Goal: Transaction & Acquisition: Purchase product/service

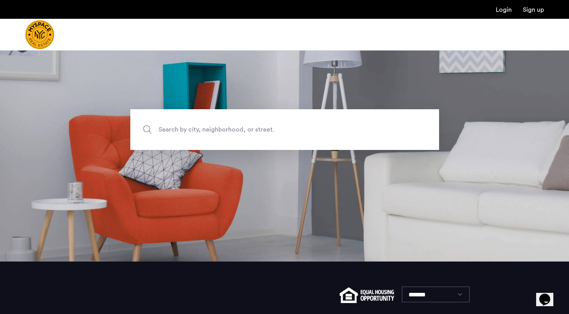
scroll to position [54, 0]
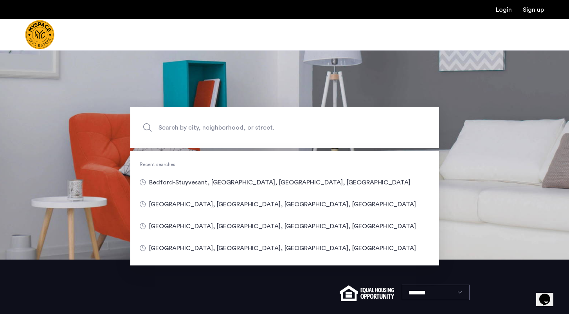
type input "**********"
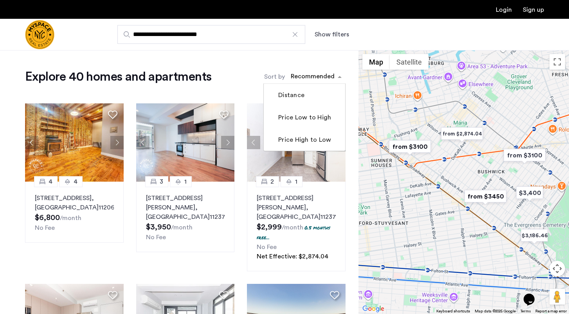
click at [314, 79] on div "sort-apartment" at bounding box center [313, 77] width 46 height 11
click at [304, 117] on label "Price Low to High" at bounding box center [304, 117] width 54 height 9
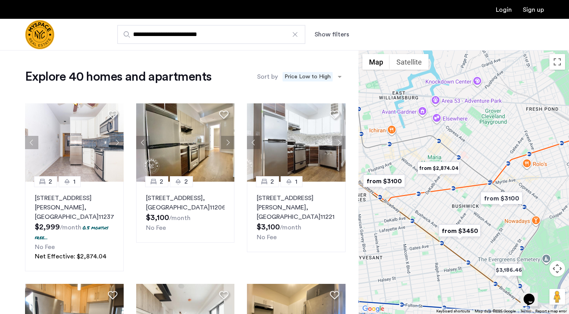
drag, startPoint x: 473, startPoint y: 165, endPoint x: 444, endPoint y: 202, distance: 47.2
click at [444, 203] on div at bounding box center [464, 182] width 211 height 264
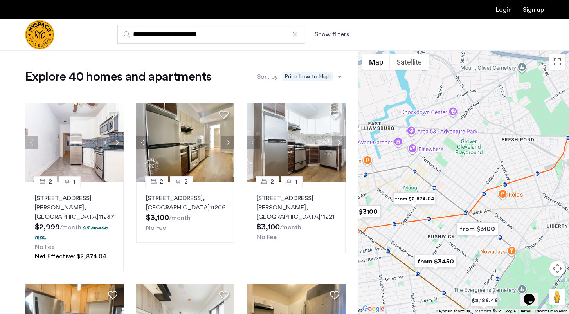
drag, startPoint x: 489, startPoint y: 143, endPoint x: 468, endPoint y: 170, distance: 34.6
click at [468, 170] on div at bounding box center [464, 182] width 211 height 264
click at [202, 37] on input "**********" at bounding box center [211, 34] width 188 height 19
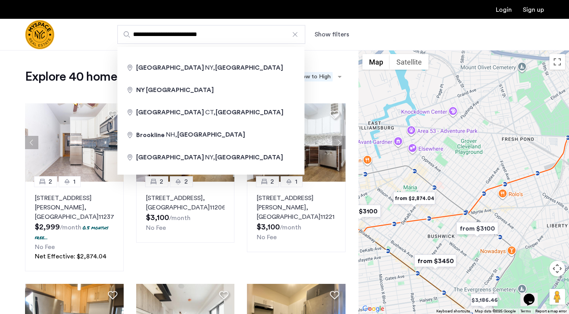
click at [294, 35] on div at bounding box center [295, 35] width 8 height 8
click at [294, 35] on input "**********" at bounding box center [211, 34] width 188 height 19
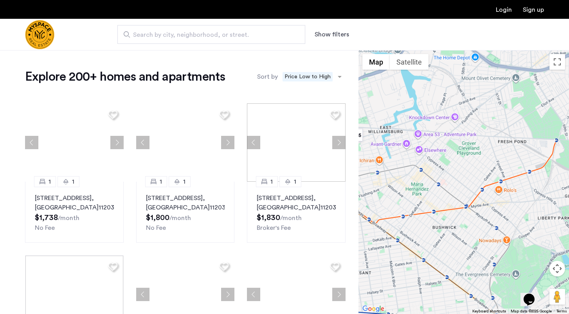
click at [196, 35] on span "Search by city, neighborhood, or street." at bounding box center [208, 34] width 150 height 9
click at [196, 35] on input "Search by city, neighborhood, or street." at bounding box center [211, 34] width 188 height 19
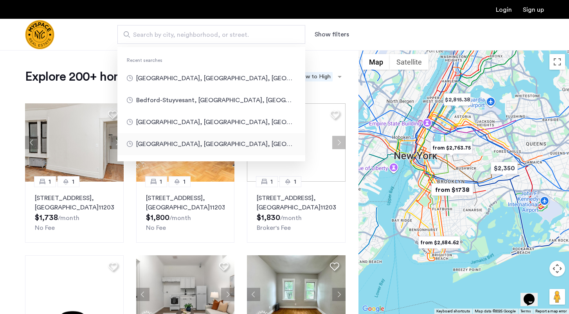
type input "**********"
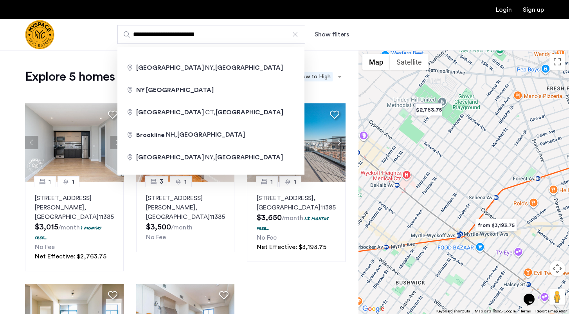
click at [242, 36] on input "**********" at bounding box center [211, 34] width 188 height 19
click at [294, 34] on div at bounding box center [295, 35] width 8 height 8
click at [294, 34] on input "**********" at bounding box center [211, 34] width 188 height 19
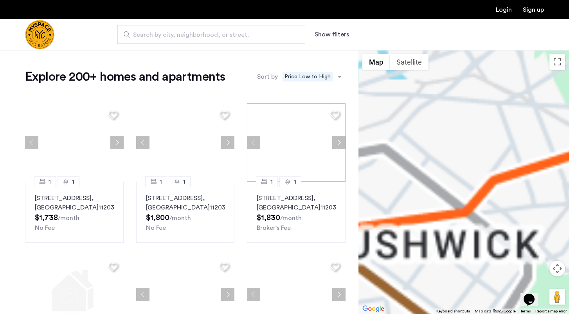
click at [217, 41] on input "Search by city, neighborhood, or street." at bounding box center [211, 34] width 188 height 19
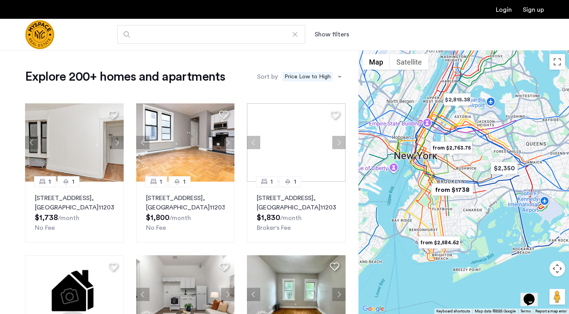
type input "**********"
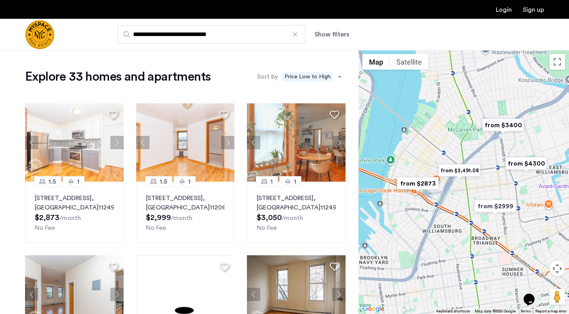
click at [200, 35] on input "**********" at bounding box center [211, 34] width 188 height 19
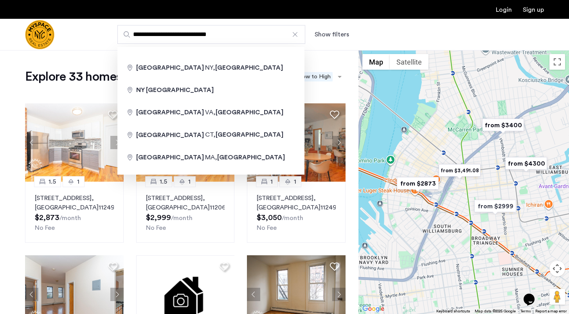
click at [296, 34] on div at bounding box center [295, 35] width 8 height 8
click at [296, 34] on input "**********" at bounding box center [211, 34] width 188 height 19
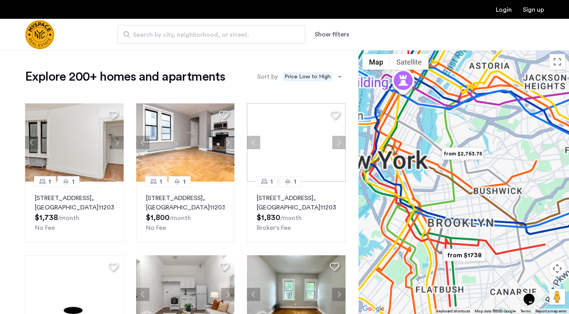
click at [222, 38] on span "Search by city, neighborhood, or street." at bounding box center [208, 34] width 150 height 9
click at [222, 38] on input "Search by city, neighborhood, or street." at bounding box center [211, 34] width 188 height 19
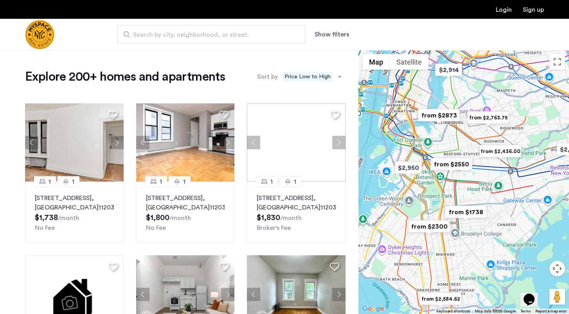
drag, startPoint x: 482, startPoint y: 207, endPoint x: 457, endPoint y: 226, distance: 31.3
click at [457, 226] on div at bounding box center [464, 182] width 211 height 264
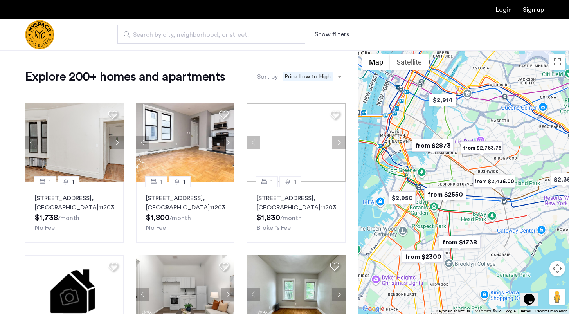
drag, startPoint x: 466, startPoint y: 194, endPoint x: 460, endPoint y: 226, distance: 32.7
click at [460, 226] on div at bounding box center [464, 182] width 211 height 264
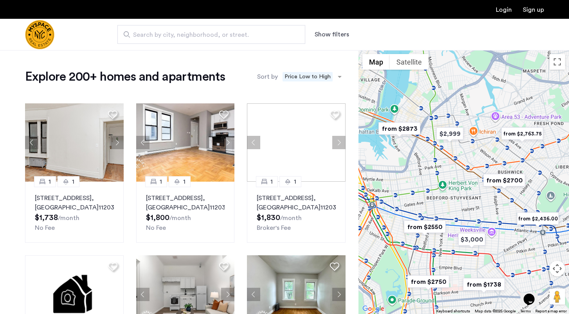
drag, startPoint x: 464, startPoint y: 163, endPoint x: 456, endPoint y: 174, distance: 14.0
click at [456, 174] on div at bounding box center [464, 182] width 211 height 264
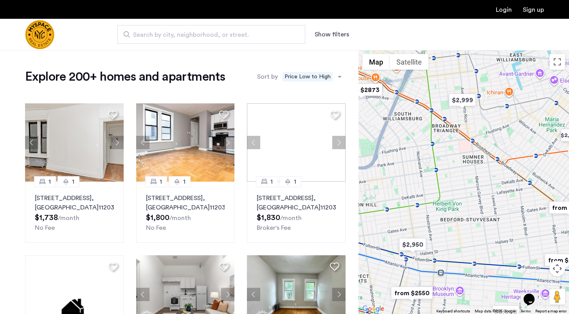
drag, startPoint x: 456, startPoint y: 174, endPoint x: 517, endPoint y: 173, distance: 61.1
click at [517, 173] on div at bounding box center [464, 182] width 211 height 264
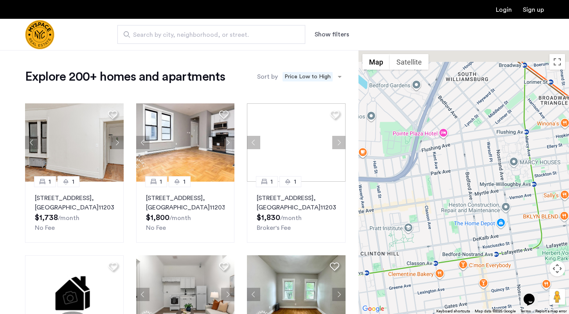
drag, startPoint x: 464, startPoint y: 135, endPoint x: 516, endPoint y: 151, distance: 54.4
click at [517, 151] on div at bounding box center [464, 182] width 211 height 264
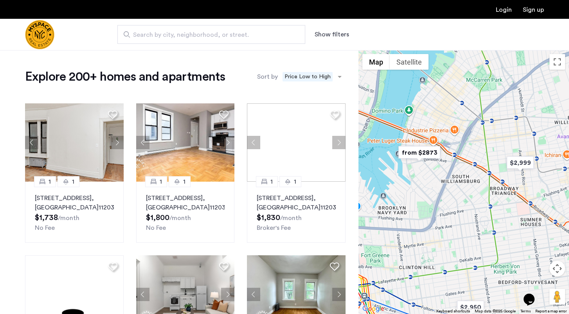
drag, startPoint x: 519, startPoint y: 132, endPoint x: 478, endPoint y: 217, distance: 94.2
click at [479, 217] on div at bounding box center [464, 182] width 211 height 264
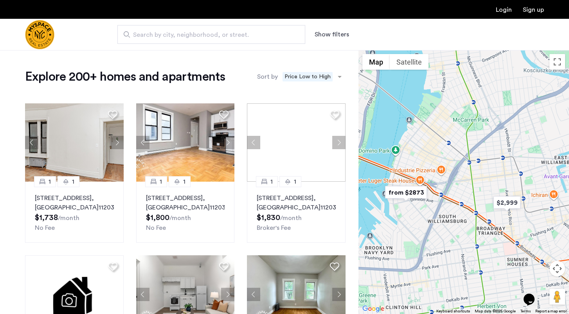
drag, startPoint x: 520, startPoint y: 186, endPoint x: 453, endPoint y: 184, distance: 67.8
click at [454, 184] on div at bounding box center [464, 182] width 211 height 264
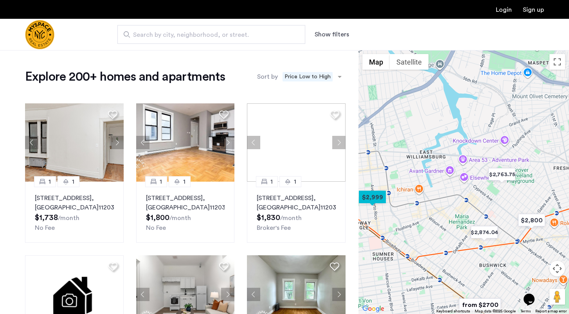
drag, startPoint x: 520, startPoint y: 210, endPoint x: 441, endPoint y: 202, distance: 79.1
click at [441, 201] on div at bounding box center [464, 182] width 211 height 264
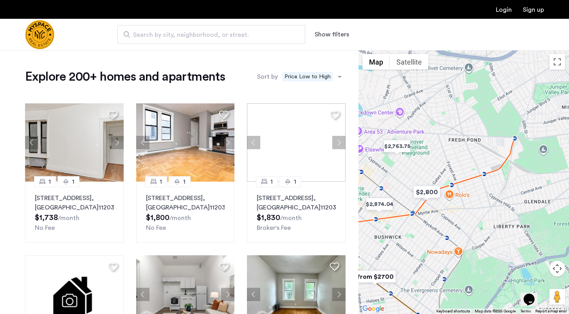
drag, startPoint x: 444, startPoint y: 202, endPoint x: 380, endPoint y: 174, distance: 69.8
click at [380, 174] on div at bounding box center [464, 182] width 211 height 264
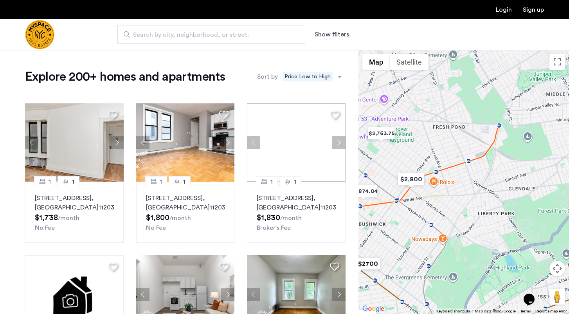
drag, startPoint x: 457, startPoint y: 164, endPoint x: 451, endPoint y: 159, distance: 7.0
click at [451, 159] on div at bounding box center [464, 182] width 211 height 264
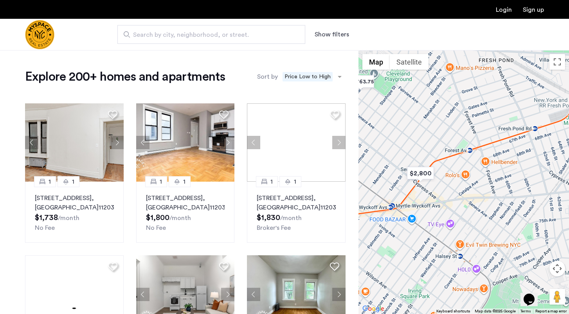
drag, startPoint x: 426, startPoint y: 166, endPoint x: 476, endPoint y: 131, distance: 60.6
click at [476, 131] on div at bounding box center [464, 182] width 211 height 264
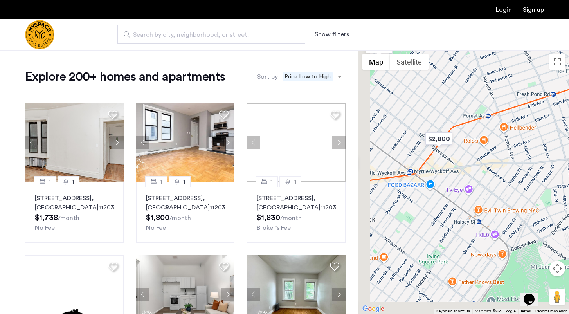
drag, startPoint x: 455, startPoint y: 229, endPoint x: 530, endPoint y: 130, distance: 124.3
click at [531, 130] on div at bounding box center [464, 182] width 211 height 264
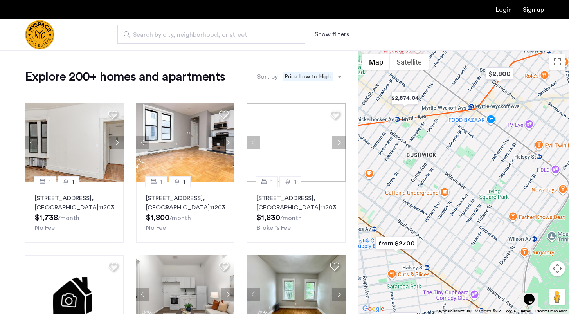
drag, startPoint x: 552, startPoint y: 147, endPoint x: 559, endPoint y: 146, distance: 6.7
click at [559, 146] on div at bounding box center [464, 182] width 211 height 264
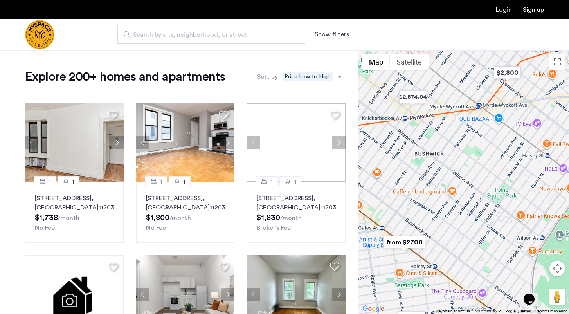
drag, startPoint x: 425, startPoint y: 164, endPoint x: 519, endPoint y: 180, distance: 94.8
click at [518, 180] on div at bounding box center [464, 182] width 211 height 264
